Goal: Task Accomplishment & Management: Manage account settings

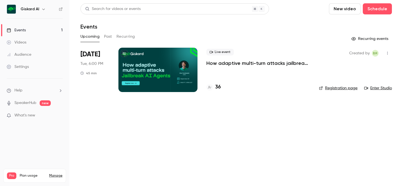
click at [215, 88] on h4 "36" at bounding box center [218, 86] width 6 height 7
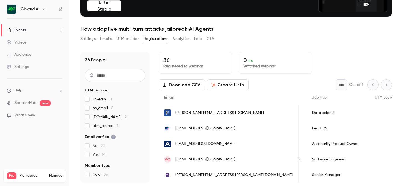
click at [369, 140] on div "People list" at bounding box center [389, 144] width 40 height 16
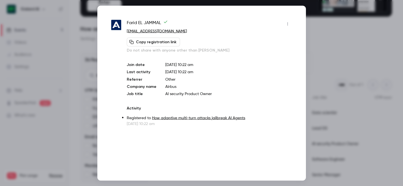
click at [339, 140] on div at bounding box center [201, 93] width 403 height 186
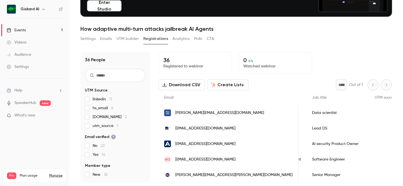
click at [101, 100] on span "linkedin 11" at bounding box center [102, 99] width 19 height 6
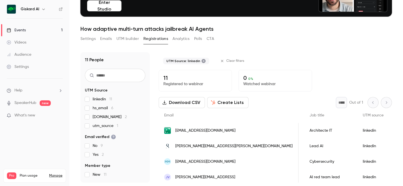
click at [101, 111] on span "hs_email 6" at bounding box center [103, 108] width 21 height 6
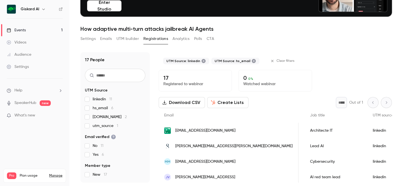
click at [103, 114] on span "[DOMAIN_NAME] 2" at bounding box center [110, 117] width 34 height 6
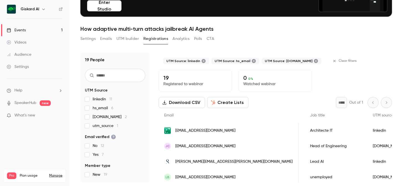
click at [104, 126] on span "utm_source 1" at bounding box center [106, 126] width 26 height 6
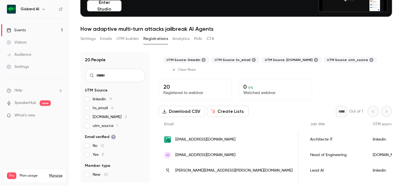
click at [104, 126] on span "utm_source 1" at bounding box center [106, 126] width 26 height 6
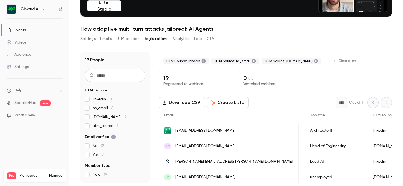
click at [103, 120] on div "linkedin 11 hs_email 6 [DOMAIN_NAME] 2 utm_source 1" at bounding box center [115, 112] width 60 height 32
click at [103, 113] on div "linkedin 11 hs_email 6 [DOMAIN_NAME] 2 utm_source 1" at bounding box center [115, 112] width 60 height 32
click at [101, 107] on span "hs_email 6" at bounding box center [103, 108] width 21 height 6
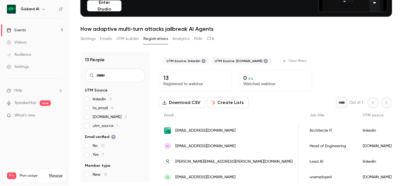
click at [102, 116] on span "[DOMAIN_NAME] 2" at bounding box center [110, 117] width 34 height 6
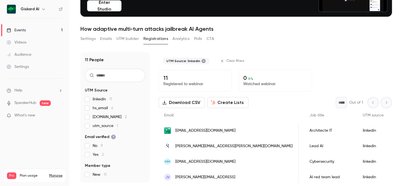
click at [101, 97] on span "linkedin 11" at bounding box center [102, 99] width 19 height 6
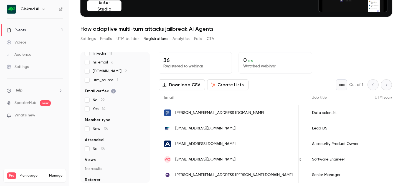
scroll to position [59, 0]
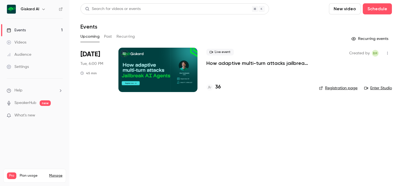
click at [141, 72] on div at bounding box center [157, 70] width 79 height 44
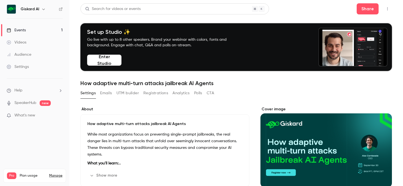
click at [147, 95] on button "Registrations" at bounding box center [155, 93] width 25 height 9
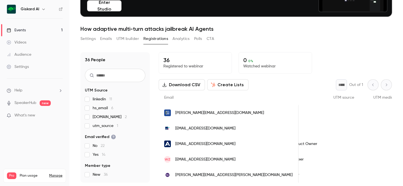
scroll to position [0, 283]
click at [124, 78] on input "text" at bounding box center [115, 75] width 60 height 13
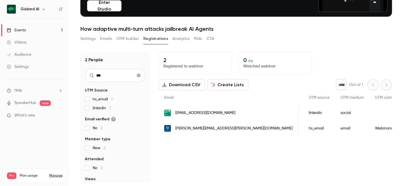
scroll to position [0, 189]
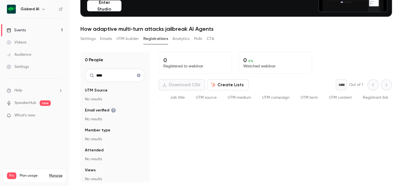
click at [121, 78] on input "****" at bounding box center [115, 75] width 60 height 13
type input "****"
